Goal: Navigation & Orientation: Find specific page/section

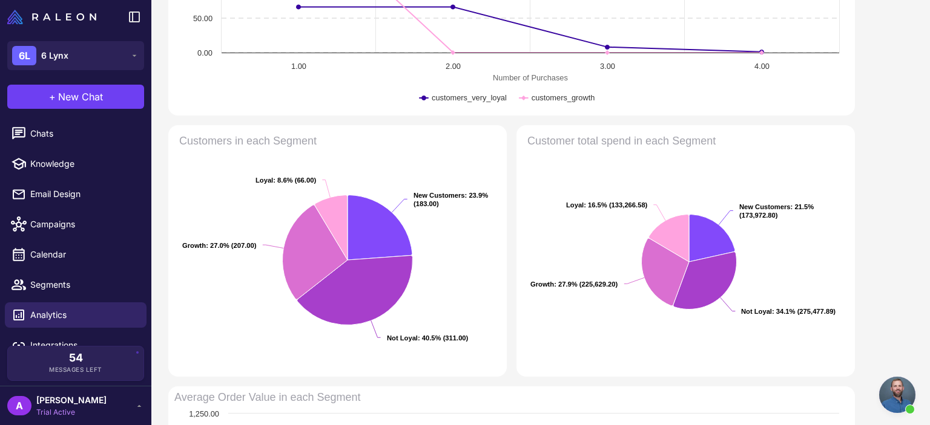
scroll to position [301, 0]
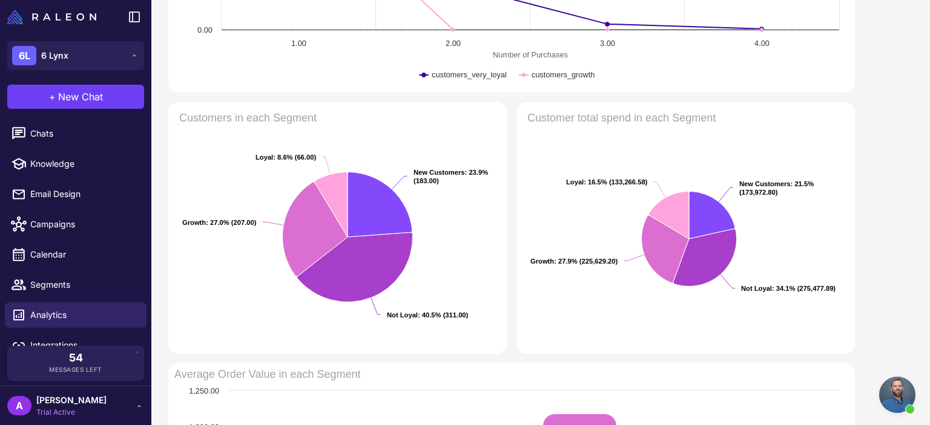
drag, startPoint x: 929, startPoint y: 103, endPoint x: 927, endPoint y: 200, distance: 96.2
click at [927, 200] on content "Customer Insights Analytics Read about making data-driven loyalty decisions in …" at bounding box center [540, 212] width 778 height 425
click at [929, 168] on content "Customer Insights Analytics Read about making data-driven loyalty decisions in …" at bounding box center [540, 212] width 778 height 425
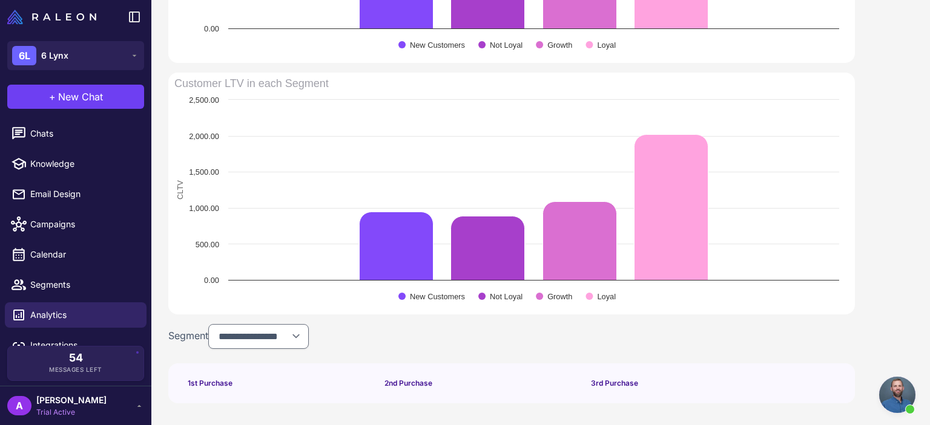
scroll to position [849, 0]
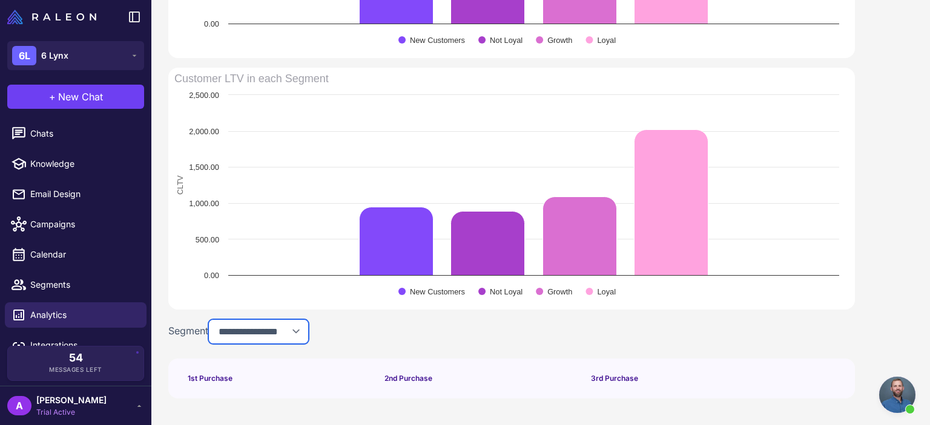
click at [259, 324] on select "**********" at bounding box center [258, 332] width 100 height 25
select select "******"
click at [211, 320] on select "**********" at bounding box center [258, 332] width 100 height 25
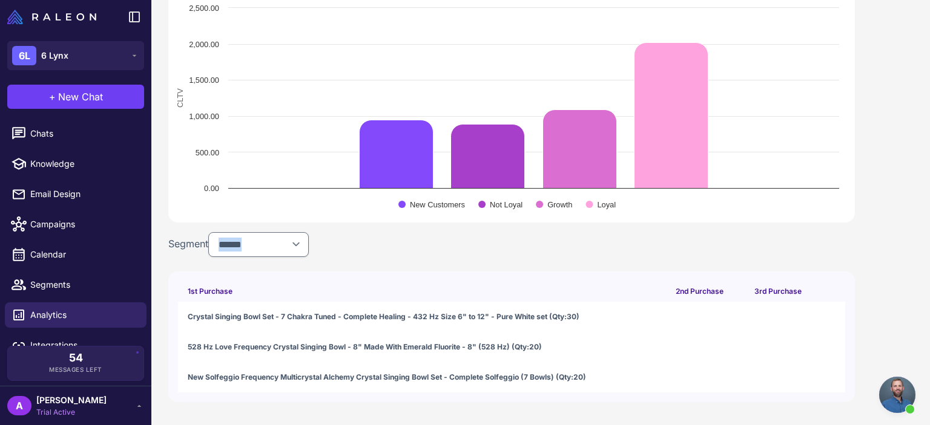
scroll to position [940, 0]
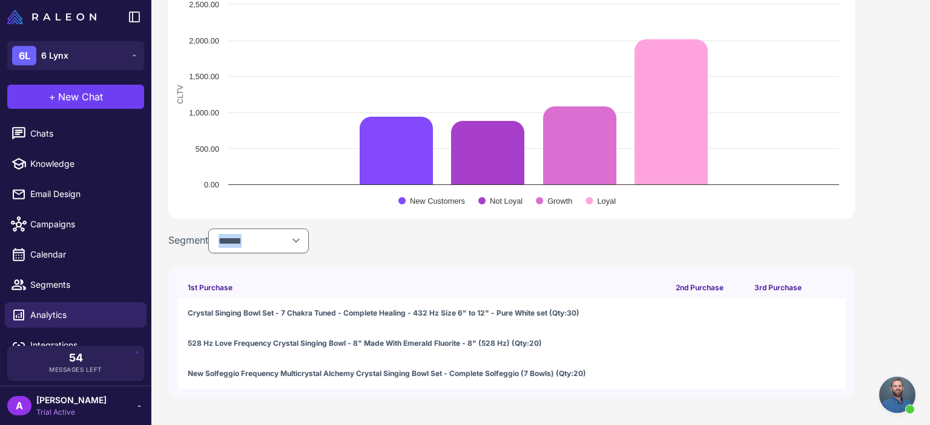
drag, startPoint x: 929, startPoint y: 323, endPoint x: 928, endPoint y: 364, distance: 41.2
click at [928, 364] on content "Customer Insights Analytics Read about making data-driven loyalty decisions in …" at bounding box center [540, 212] width 778 height 425
click at [755, 327] on td at bounding box center [783, 313] width 78 height 30
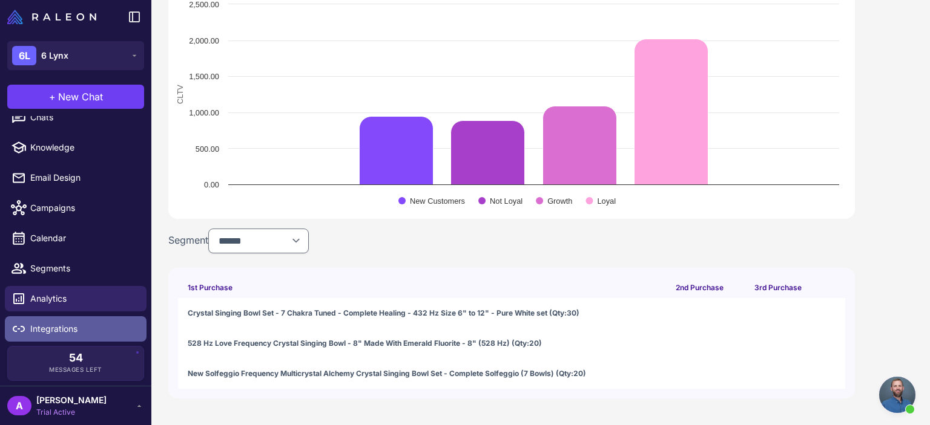
click at [76, 318] on link "Integrations" at bounding box center [76, 329] width 142 height 25
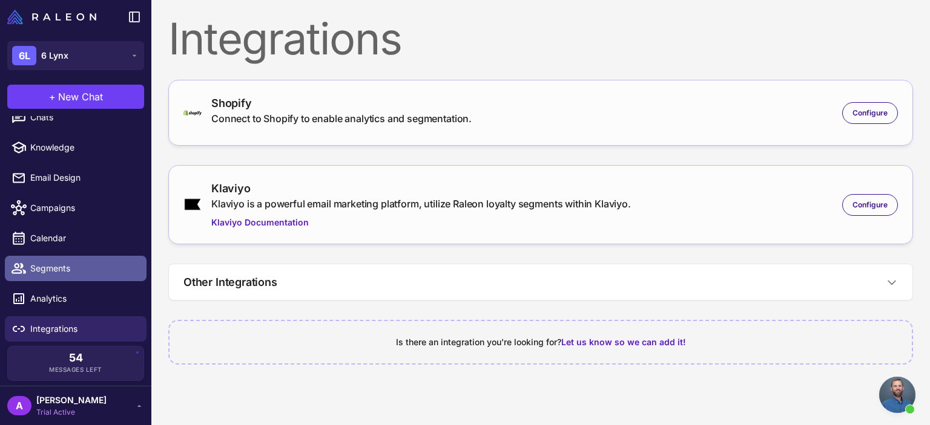
click at [80, 271] on span "Segments" at bounding box center [83, 268] width 107 height 13
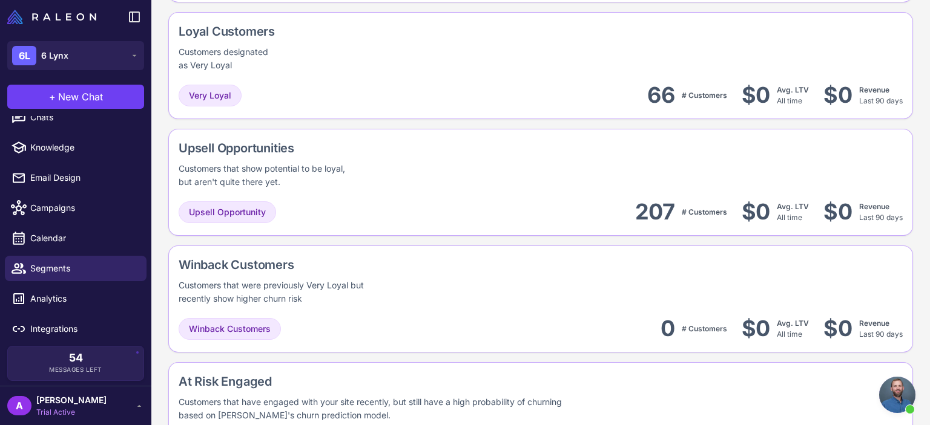
scroll to position [594, 0]
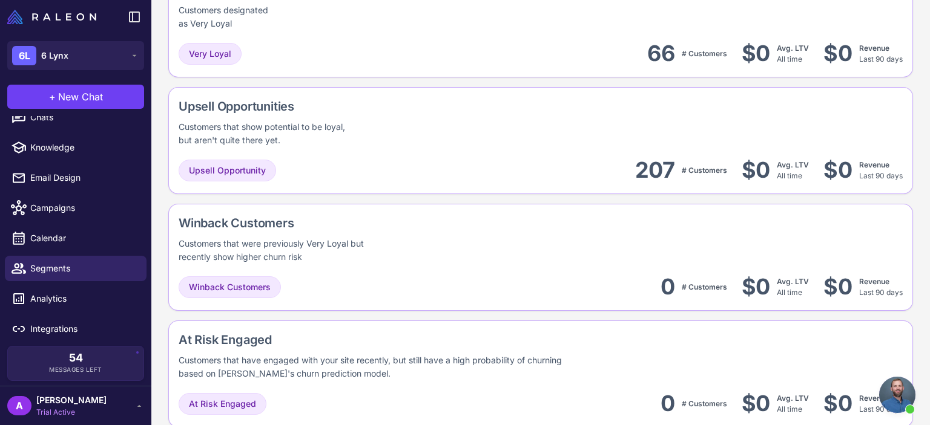
drag, startPoint x: 929, startPoint y: 21, endPoint x: 927, endPoint y: 181, distance: 159.8
click at [927, 181] on content "AI Segments AI Segmentation is used to create faster, higher performing segment…" at bounding box center [540, 212] width 778 height 425
click at [905, 183] on div "Active Archived Select Segments Guide Recommended first step Create a segment t…" at bounding box center [540, 198] width 778 height 1430
